Goal: Transaction & Acquisition: Purchase product/service

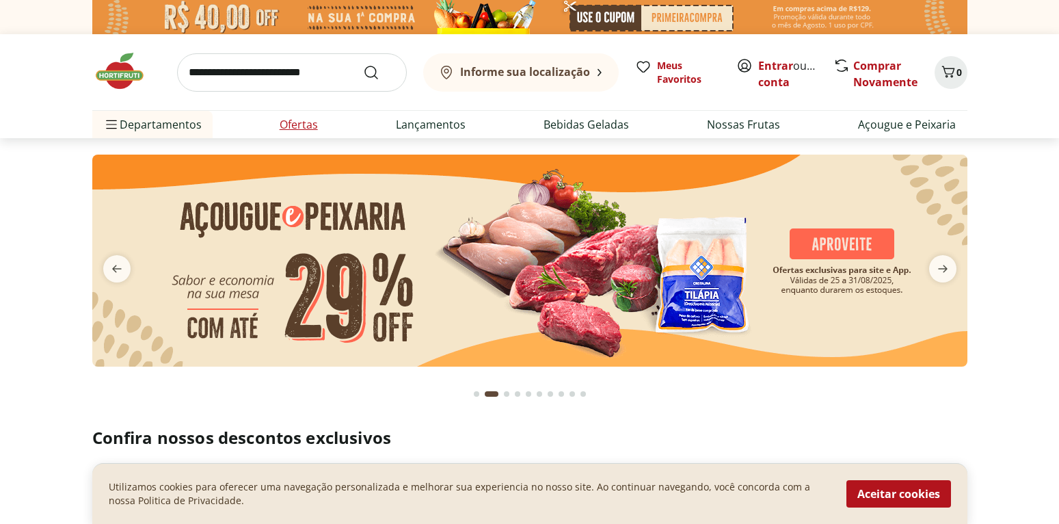
click at [280, 123] on link "Ofertas" at bounding box center [299, 124] width 38 height 16
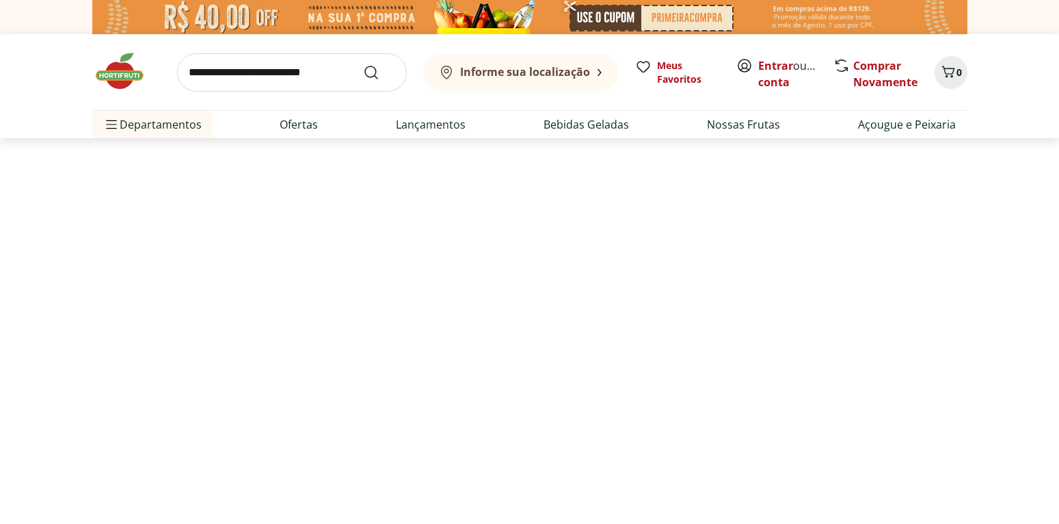
select select "**********"
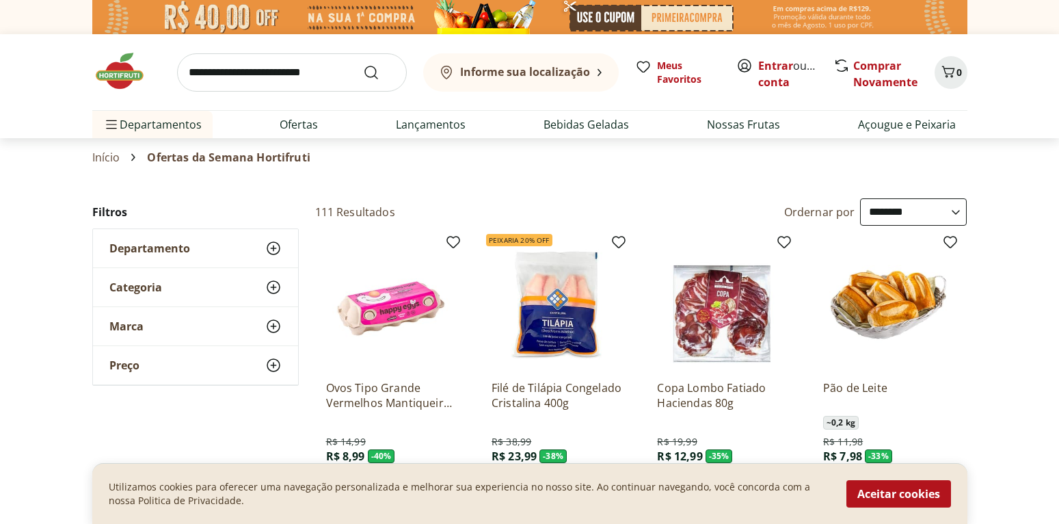
click at [128, 74] on img at bounding box center [126, 71] width 68 height 41
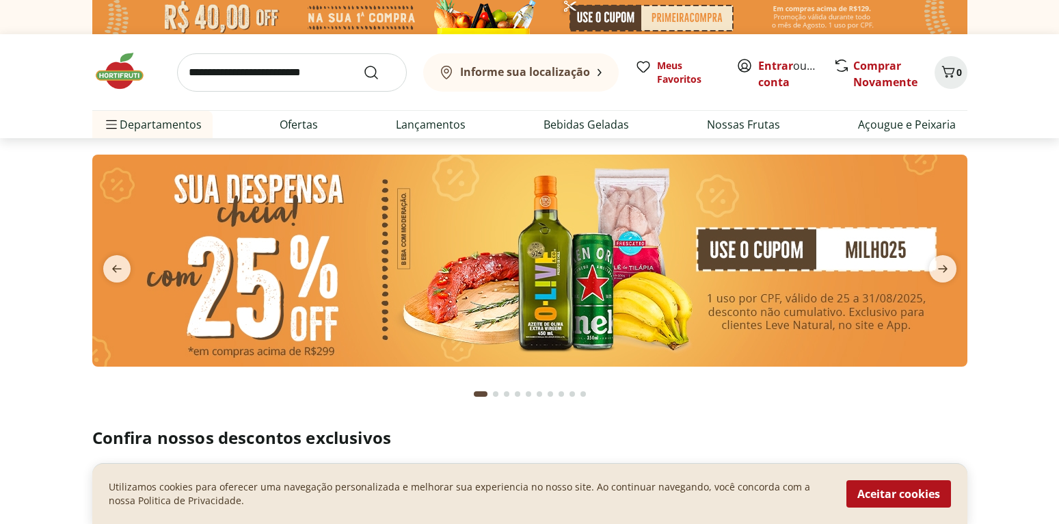
click at [518, 81] on button "Informe sua localização" at bounding box center [521, 72] width 196 height 38
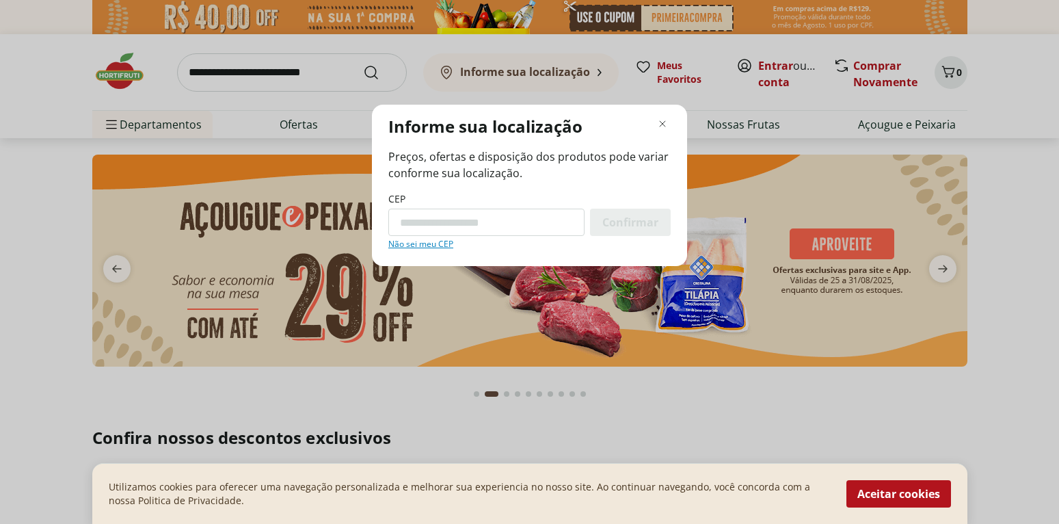
click at [672, 119] on div "Informe sua localização Preços, ofertas e disposição dos produtos pode variar c…" at bounding box center [529, 185] width 315 height 161
click at [668, 120] on icon "Fechar modal de regionalização" at bounding box center [663, 124] width 16 height 16
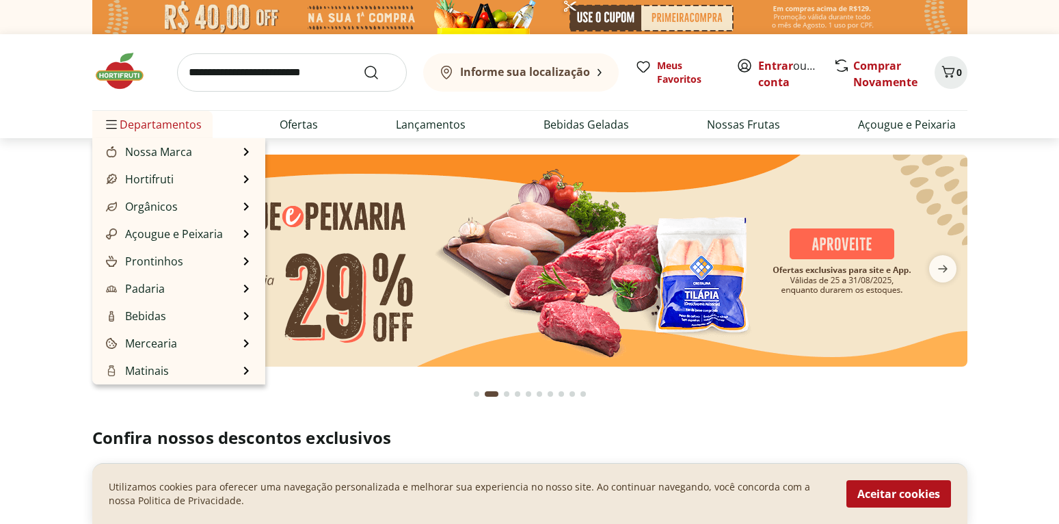
click at [164, 120] on span "Departamentos" at bounding box center [152, 124] width 98 height 33
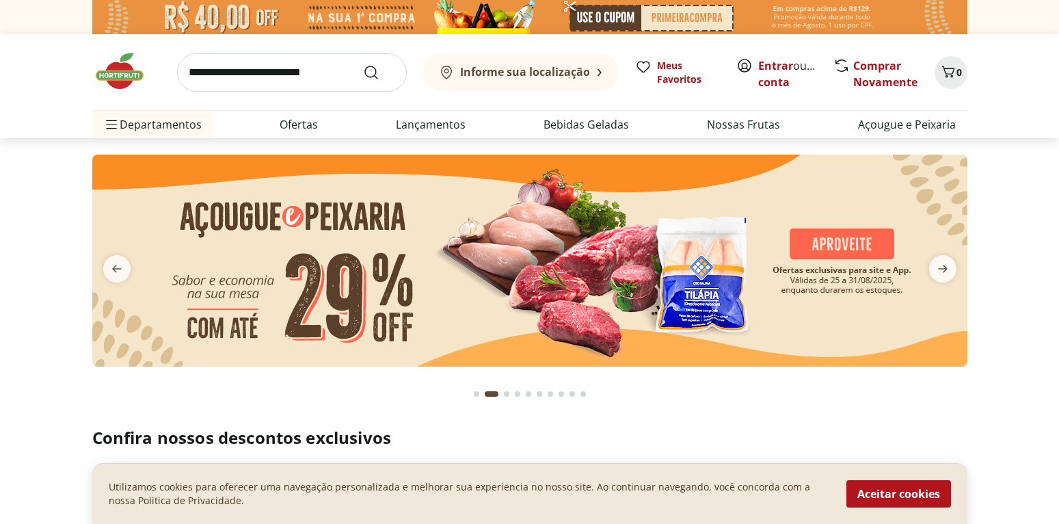
click at [504, 67] on b "Informe sua localização" at bounding box center [525, 71] width 130 height 15
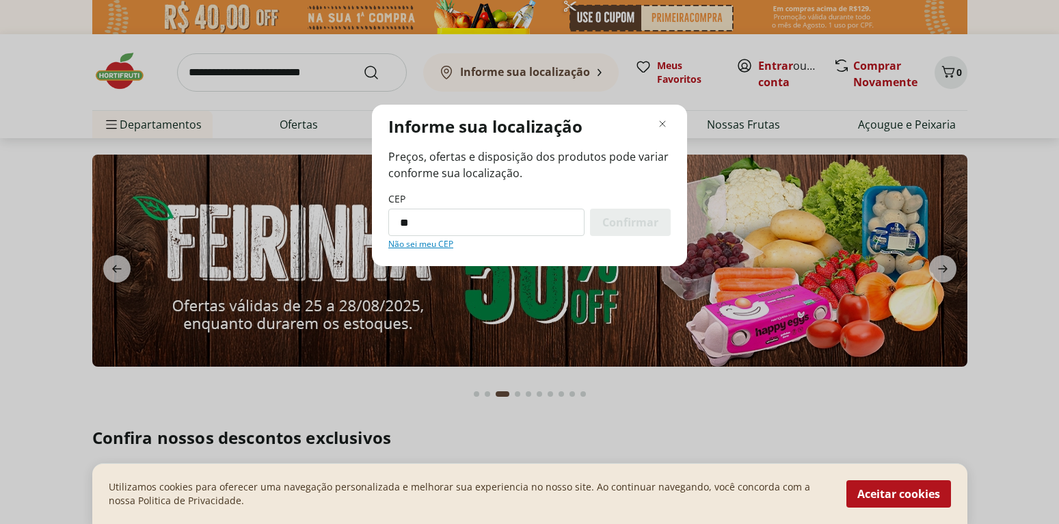
type input "*"
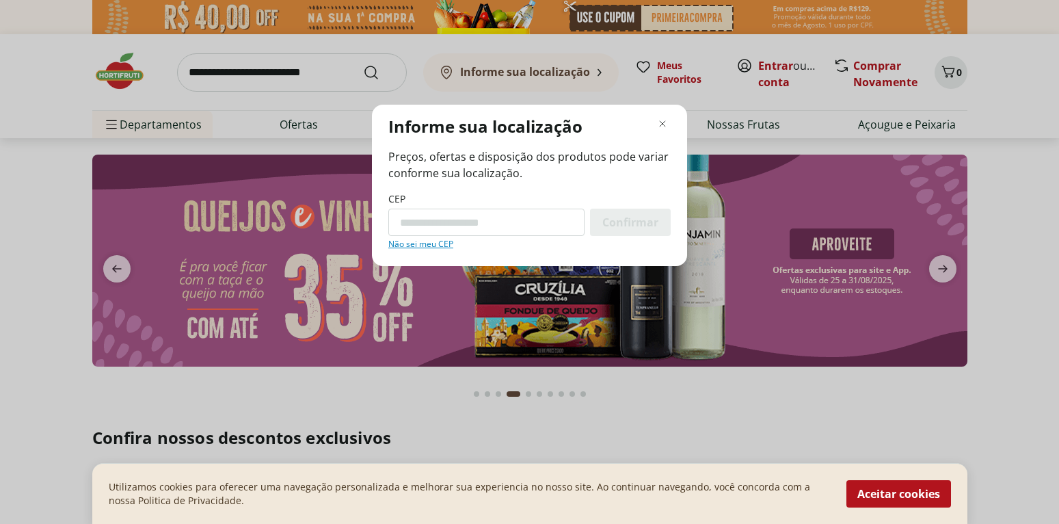
click at [427, 241] on link "Não sei meu CEP" at bounding box center [420, 244] width 65 height 11
